Goal: Task Accomplishment & Management: Understand process/instructions

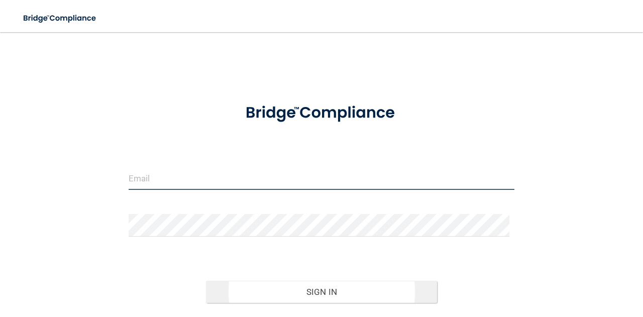
type input "[EMAIL_ADDRESS][DOMAIN_NAME]"
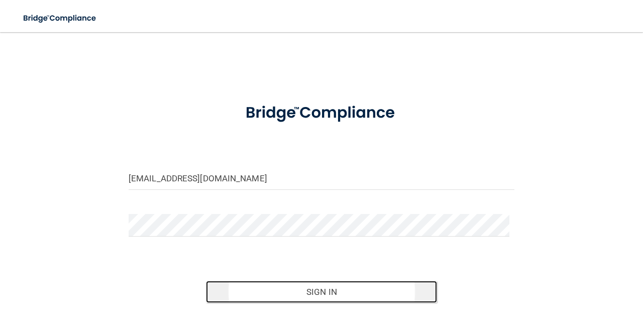
click at [309, 287] on button "Sign In" at bounding box center [322, 292] width 232 height 22
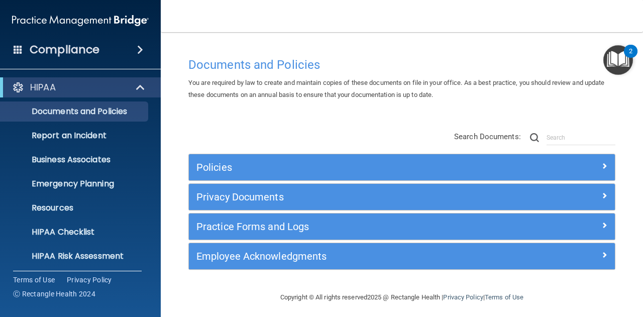
click at [78, 51] on h4 "Compliance" at bounding box center [65, 50] width 70 height 14
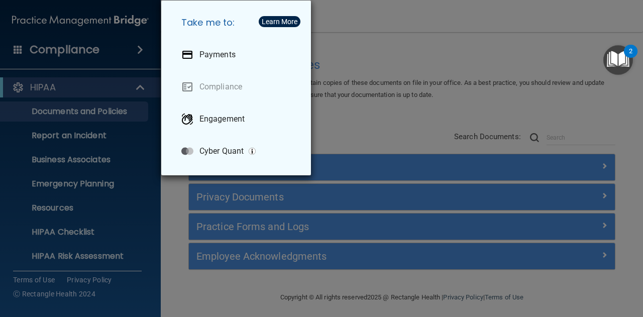
click at [87, 92] on div "Take me to: Payments Compliance Engagement Cyber Quant" at bounding box center [321, 158] width 643 height 317
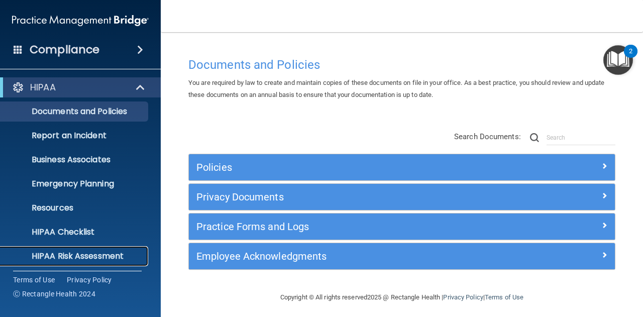
click at [79, 257] on p "HIPAA Risk Assessment" at bounding box center [75, 256] width 137 height 10
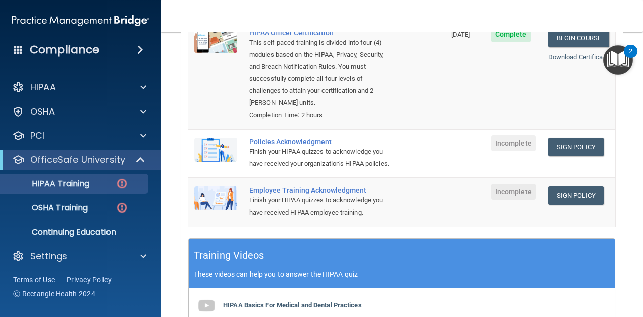
scroll to position [173, 0]
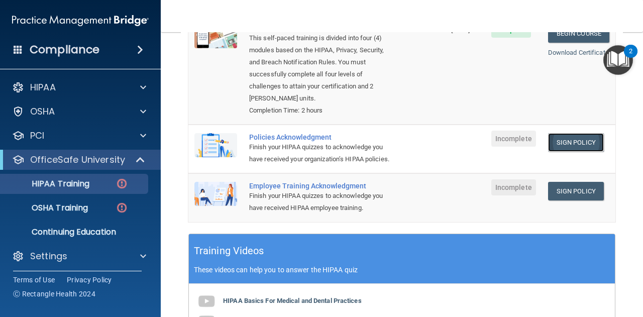
click at [564, 133] on link "Sign Policy" at bounding box center [576, 142] width 56 height 19
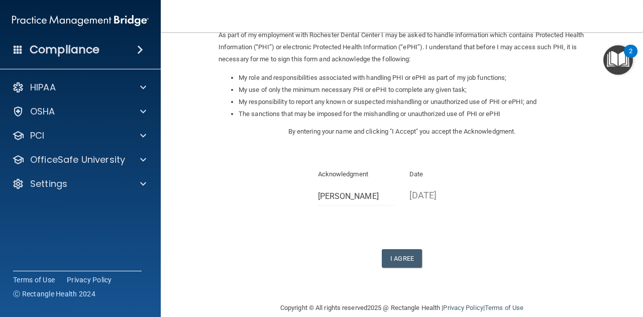
scroll to position [143, 0]
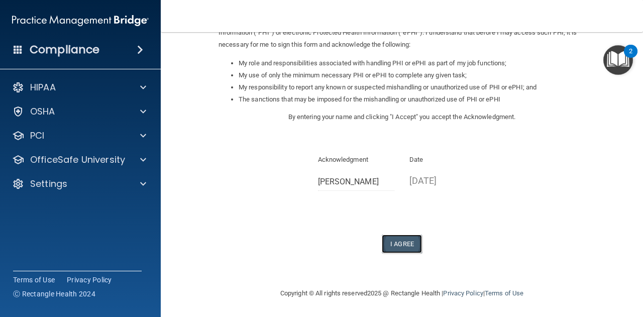
click at [410, 242] on button "I Agree" at bounding box center [402, 244] width 40 height 19
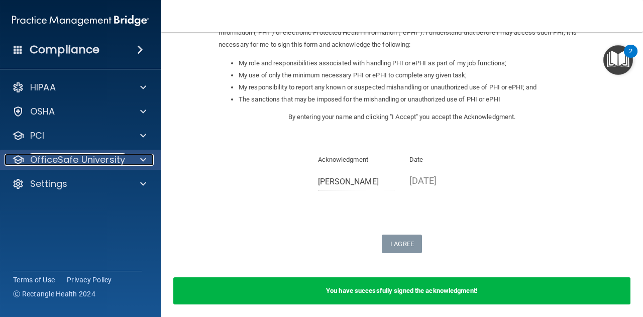
click at [145, 154] on span at bounding box center [143, 160] width 6 height 12
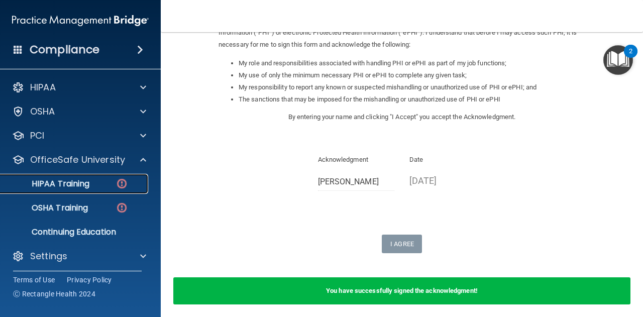
click at [94, 187] on div "HIPAA Training" at bounding box center [75, 184] width 137 height 10
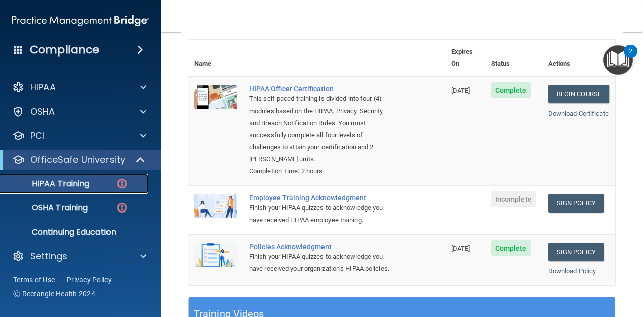
scroll to position [114, 0]
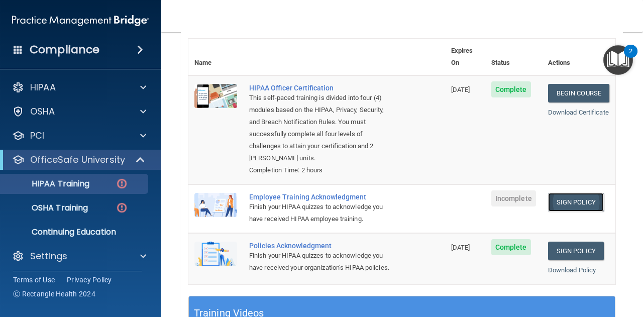
click at [563, 193] on link "Sign Policy" at bounding box center [576, 202] width 56 height 19
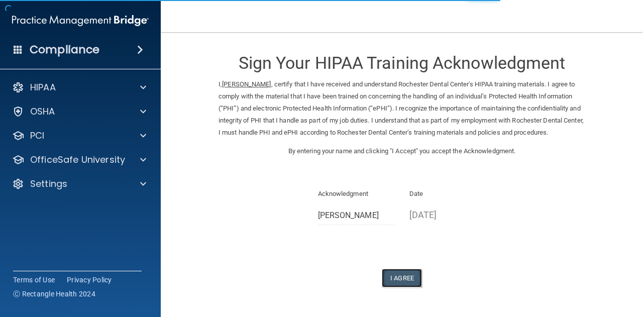
click at [406, 281] on button "I Agree" at bounding box center [402, 278] width 40 height 19
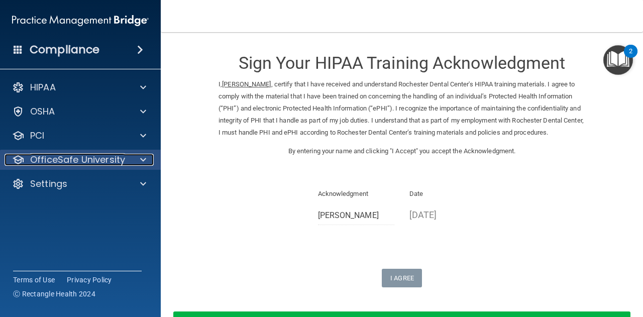
click at [85, 155] on p "OfficeSafe University" at bounding box center [77, 160] width 95 height 12
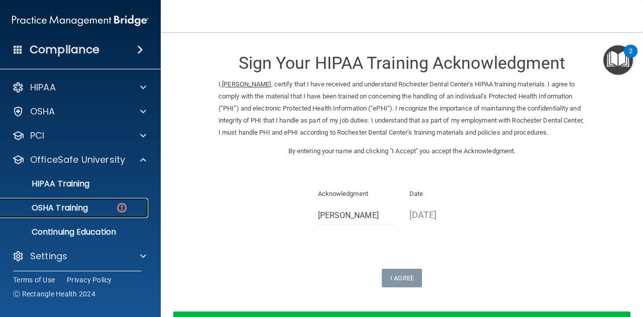
click at [85, 206] on p "OSHA Training" at bounding box center [47, 208] width 81 height 10
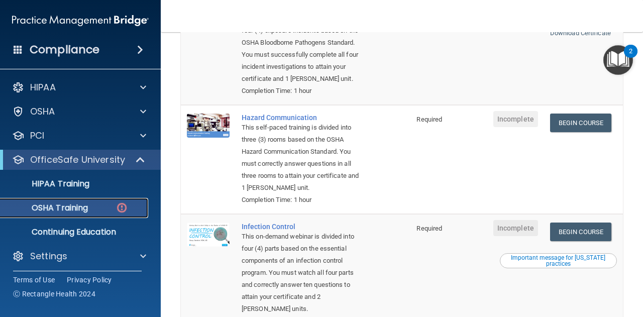
scroll to position [156, 0]
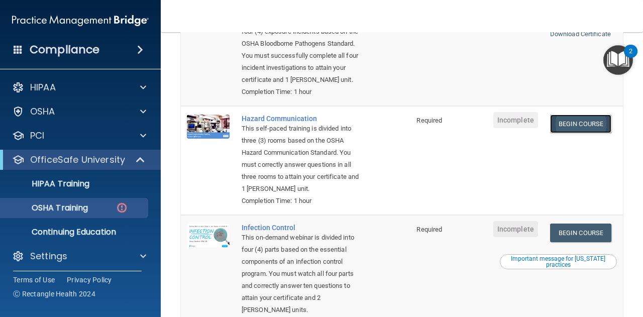
click at [587, 126] on link "Begin Course" at bounding box center [580, 124] width 61 height 19
